Goal: Find specific page/section: Find specific page/section

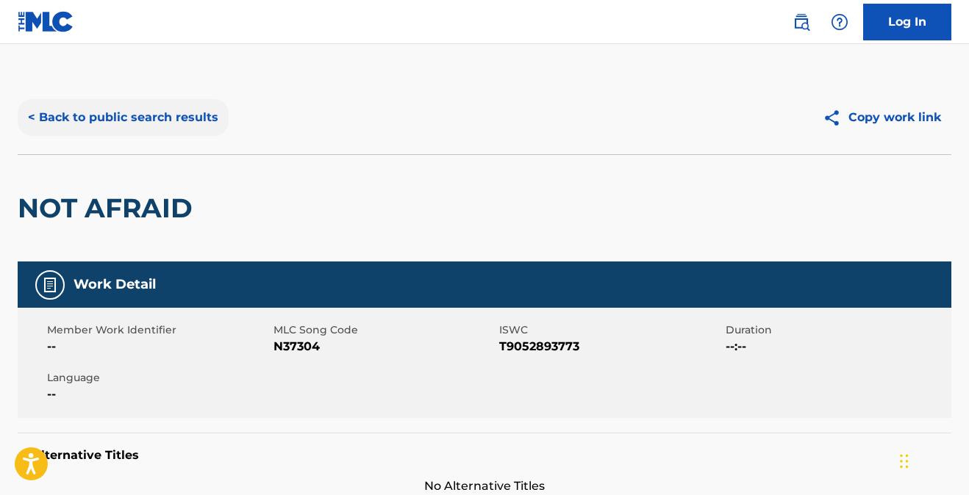
click at [132, 119] on button "< Back to public search results" at bounding box center [123, 117] width 211 height 37
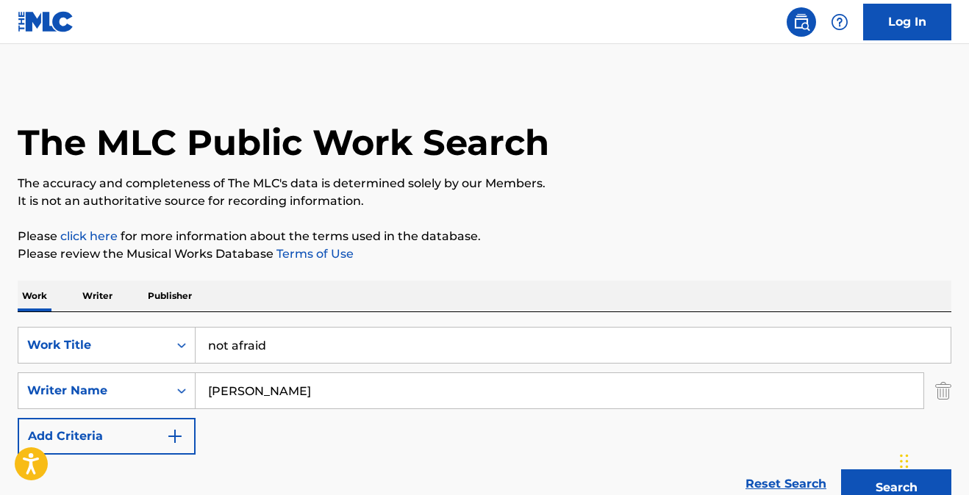
drag, startPoint x: 295, startPoint y: 347, endPoint x: 141, endPoint y: 326, distance: 155.1
click at [151, 328] on div "SearchWithCriteria972b4bf1-6bd8-4692-ad99-c3045cd7ae59 Work Title not afraid" at bounding box center [485, 345] width 934 height 37
type input "all the stars"
click at [213, 394] on input "chuckburgh" at bounding box center [560, 390] width 728 height 35
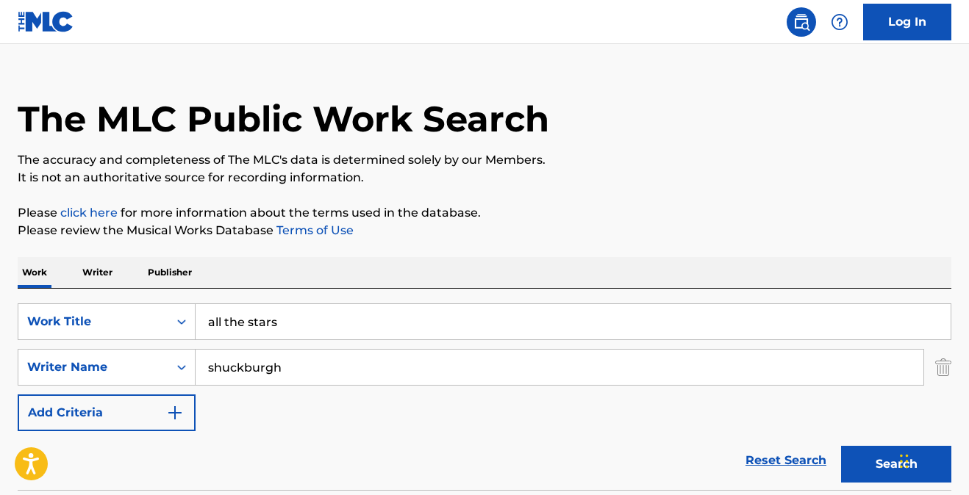
scroll to position [26, 0]
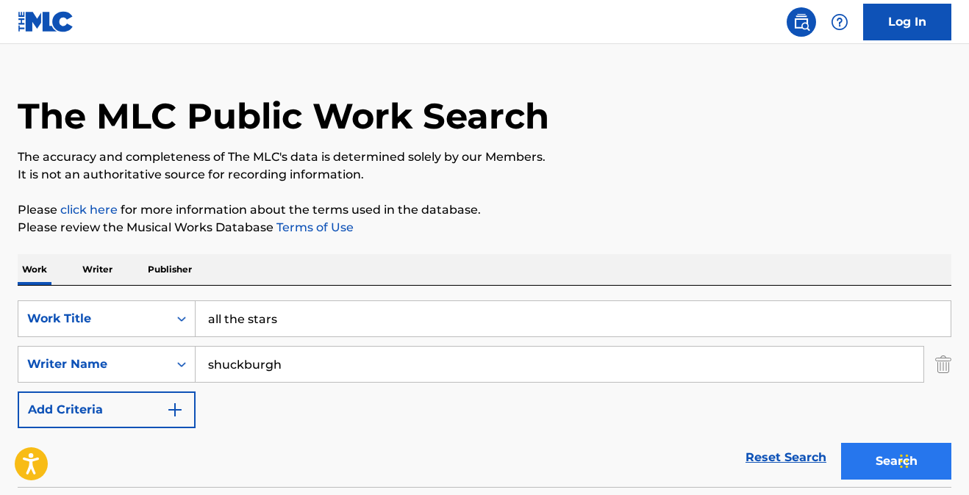
type input "shuckburgh"
click at [871, 460] on button "Search" at bounding box center [896, 461] width 110 height 37
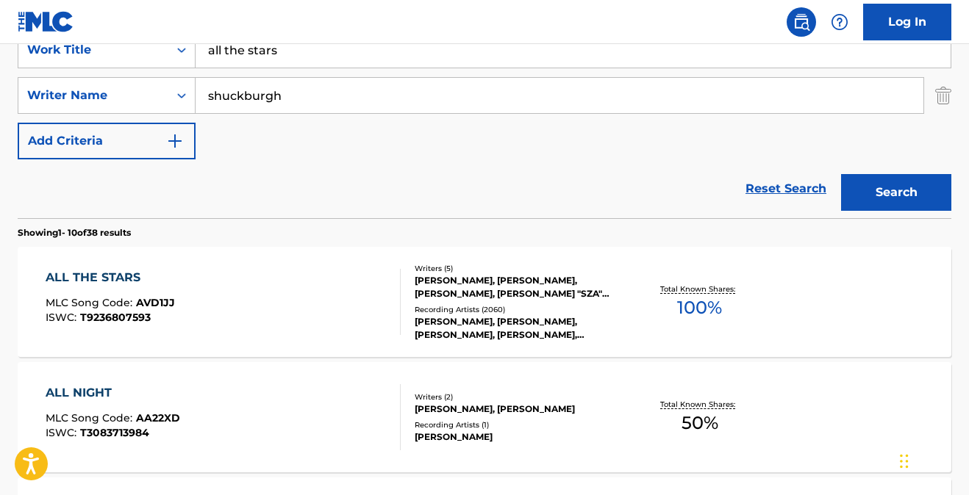
scroll to position [308, 0]
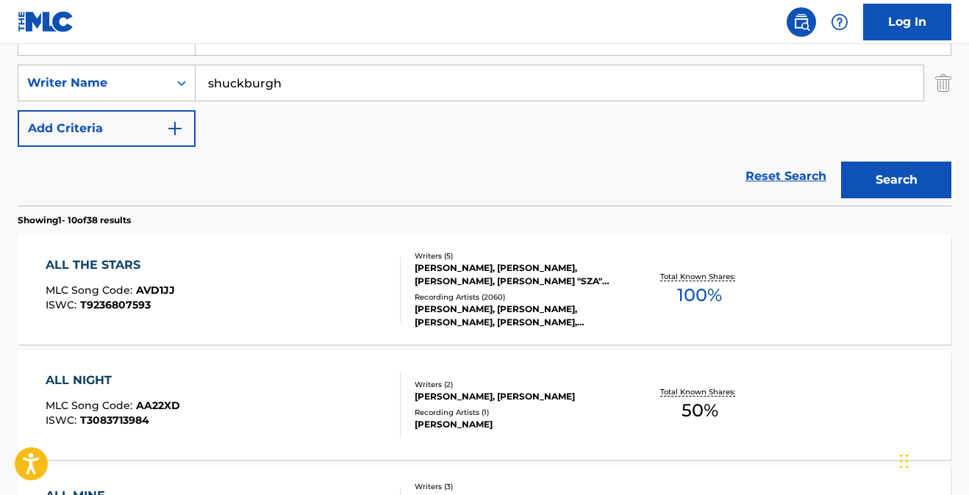
click at [67, 262] on div "ALL THE STARS" at bounding box center [110, 266] width 129 height 18
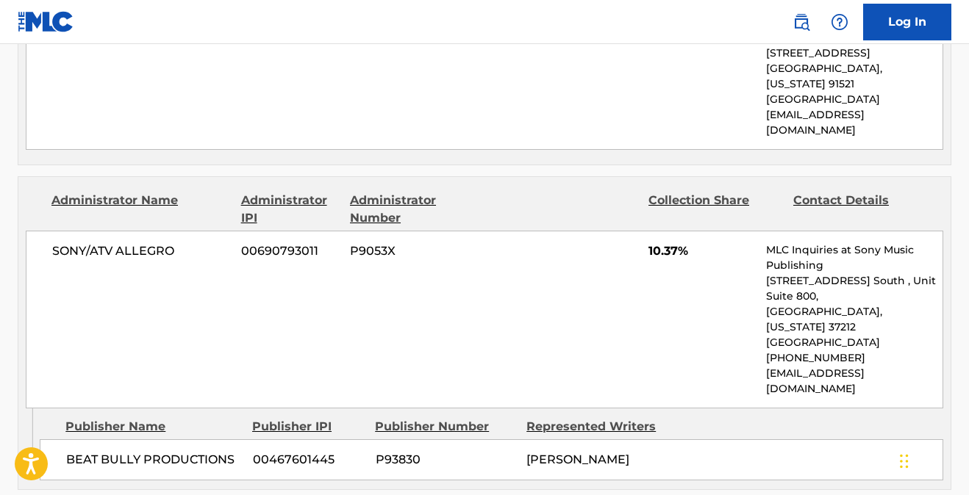
scroll to position [1864, 0]
